Goal: Navigation & Orientation: Understand site structure

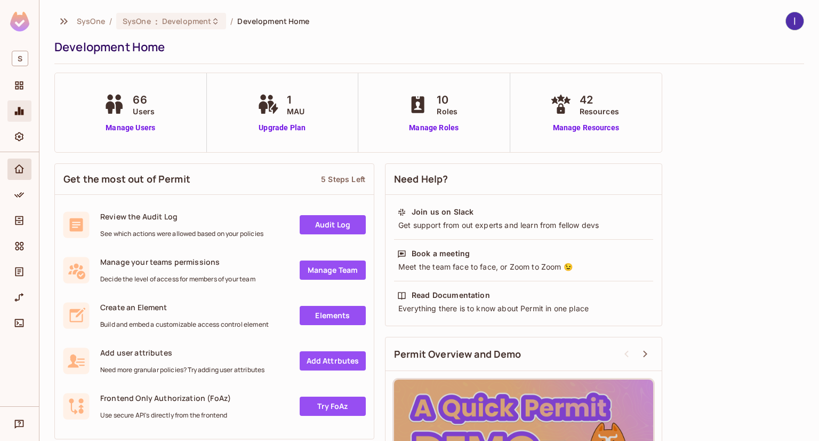
click at [20, 113] on icon "Monitoring" at bounding box center [19, 111] width 11 height 11
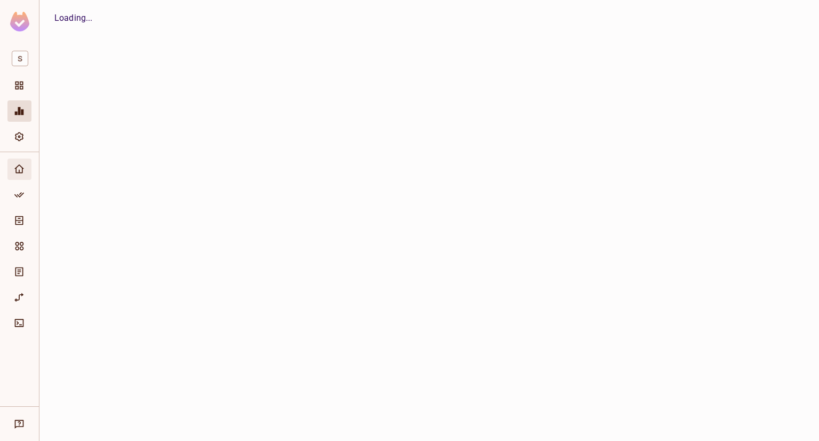
click at [26, 170] on div "Home" at bounding box center [21, 169] width 18 height 13
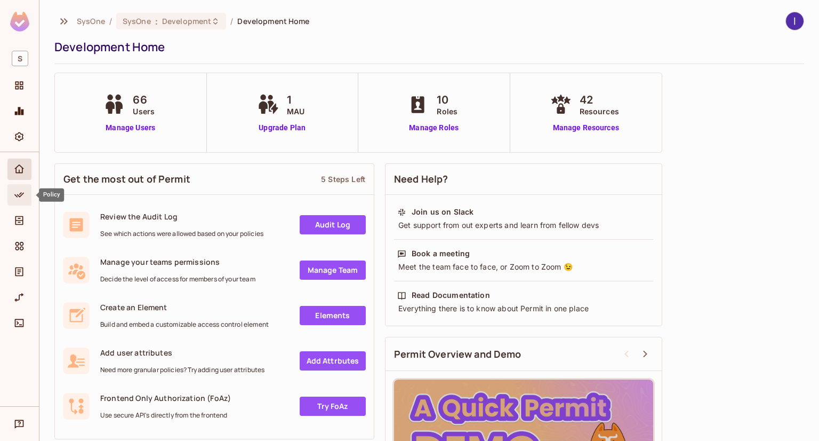
click at [16, 194] on icon "Policy" at bounding box center [19, 194] width 11 height 11
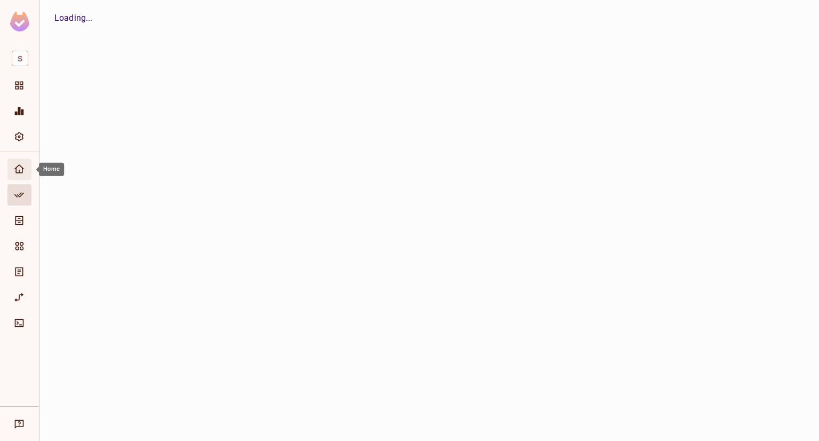
click at [19, 163] on span "Home" at bounding box center [19, 169] width 13 height 13
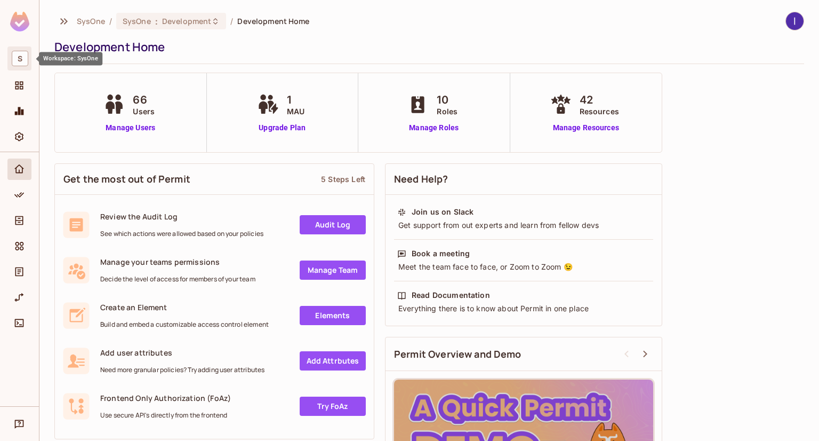
click at [17, 56] on span "S" at bounding box center [20, 58] width 17 height 15
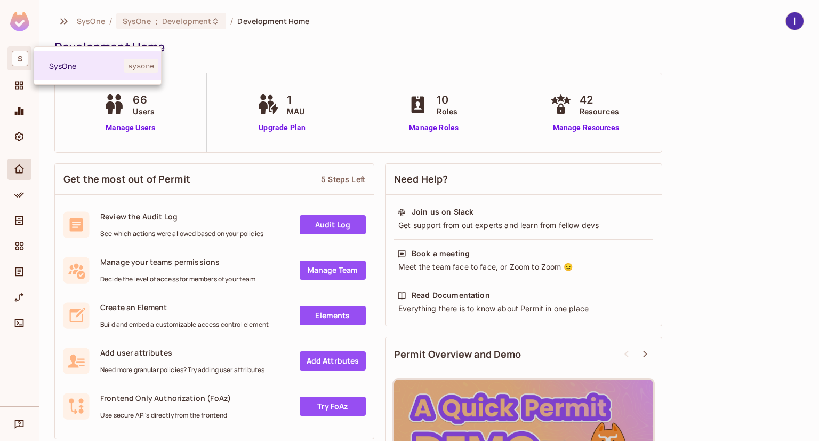
click at [15, 92] on div at bounding box center [409, 220] width 819 height 441
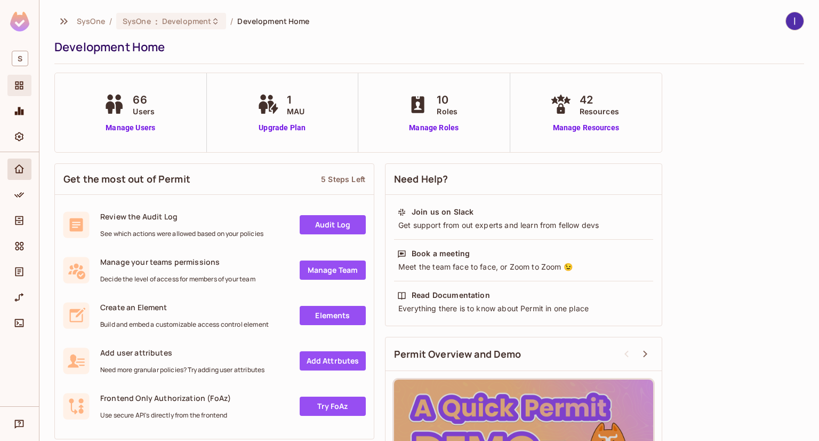
click at [17, 92] on div "Projects" at bounding box center [19, 85] width 24 height 21
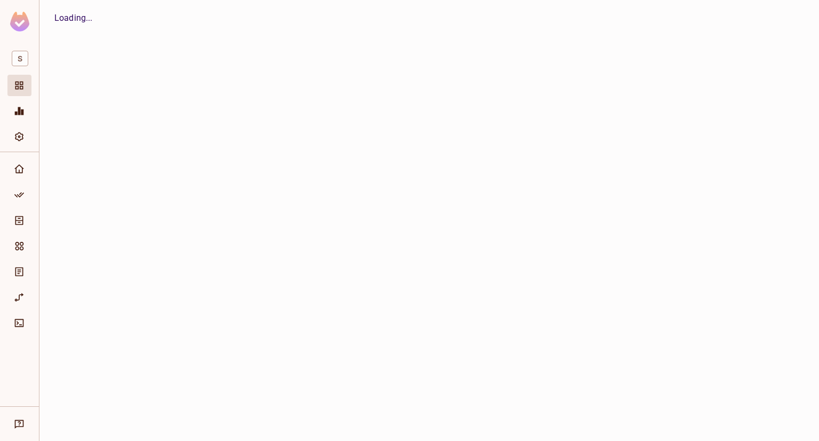
click at [23, 124] on div at bounding box center [19, 113] width 24 height 26
click at [25, 116] on span "Monitoring" at bounding box center [19, 111] width 13 height 13
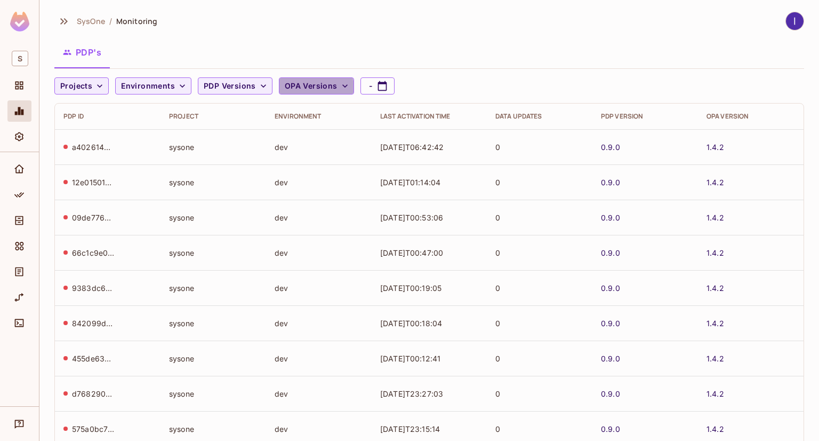
click at [305, 87] on span "OPA Versions" at bounding box center [311, 85] width 53 height 13
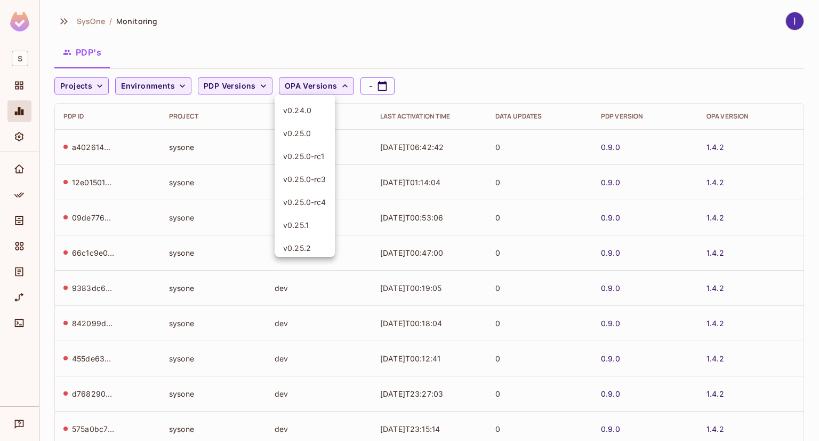
click at [446, 54] on div at bounding box center [409, 220] width 819 height 441
